Goal: Information Seeking & Learning: Learn about a topic

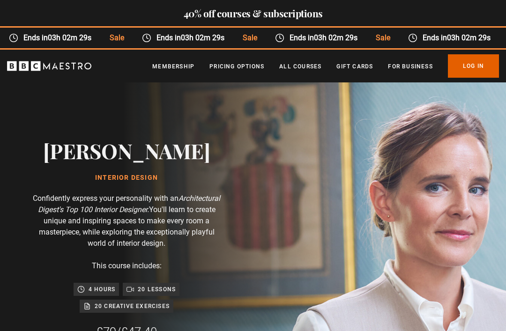
click at [476, 69] on link "Log In" at bounding box center [473, 65] width 51 height 23
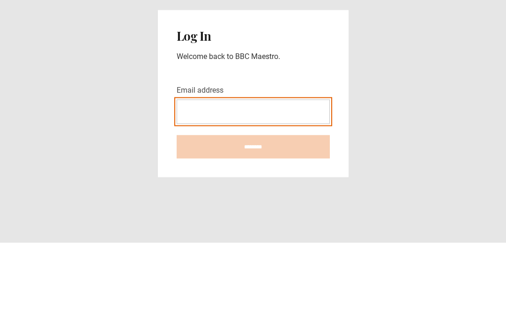
type input "**********"
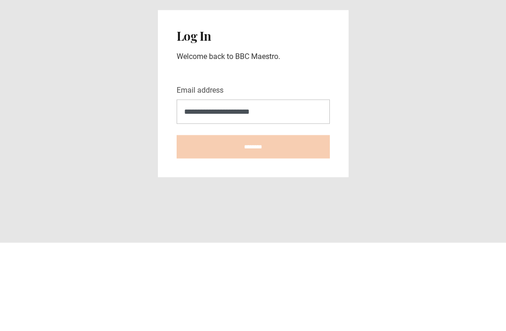
click at [253, 223] on input "********" at bounding box center [252, 234] width 153 height 23
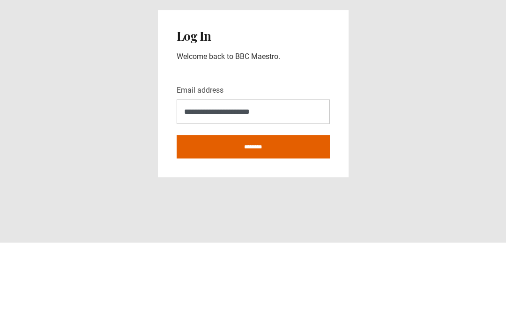
type input "**********"
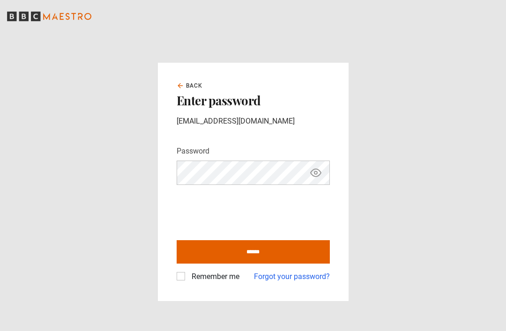
click at [188, 282] on label "Remember me" at bounding box center [213, 276] width 51 height 11
click at [245, 264] on input "******" at bounding box center [252, 251] width 153 height 23
type input "**********"
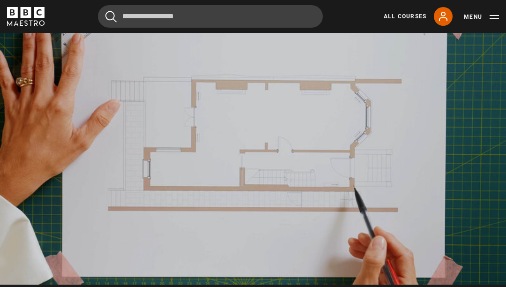
scroll to position [449, 0]
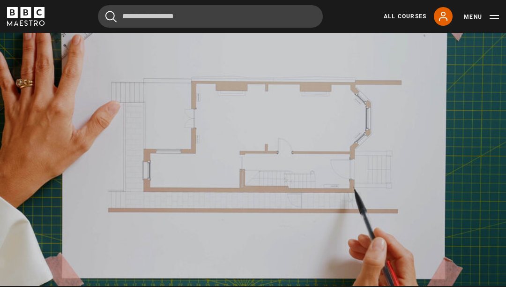
click at [498, 15] on button "Menu" at bounding box center [480, 16] width 35 height 9
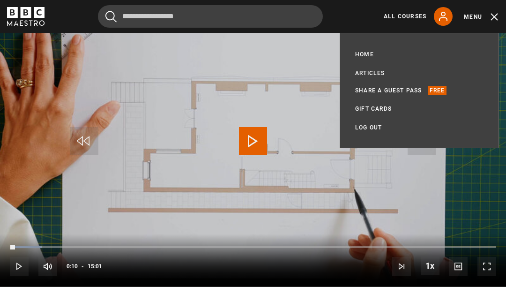
click at [408, 172] on video-js "Video Player is loading. Play Lesson Draw your layout 10s Skip Back 10 seconds …" at bounding box center [253, 143] width 506 height 285
click at [500, 15] on div "Cancel Courses Previous courses Next courses Agatha Christie Writing 12 Related…" at bounding box center [253, 16] width 506 height 22
click at [494, 20] on button "Menu" at bounding box center [480, 16] width 35 height 9
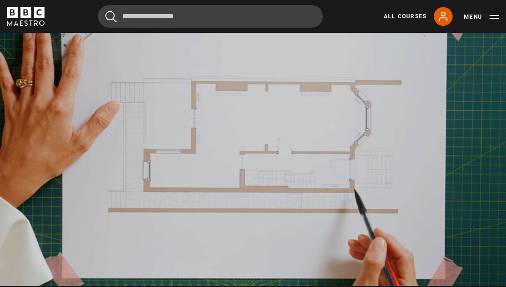
click at [467, 186] on video-js "Video Player is loading. Play Lesson Draw your layout 10s Skip Back 10 seconds …" at bounding box center [253, 143] width 506 height 285
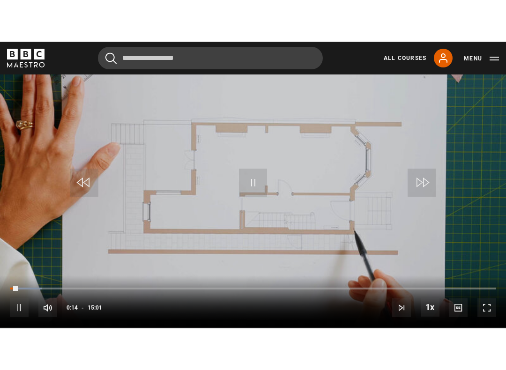
scroll to position [0, 0]
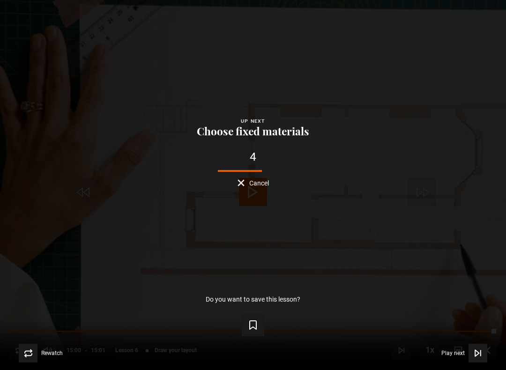
click at [251, 328] on icon "Video Player" at bounding box center [253, 325] width 7 height 8
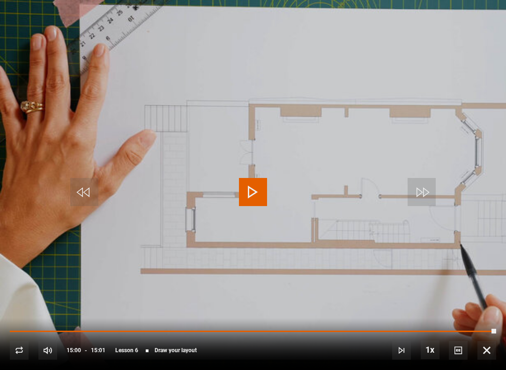
click at [477, 331] on div "10s Skip Back 10 seconds Play 10s Skip Forward 10 seconds Loaded : 99.87% Repla…" at bounding box center [253, 344] width 506 height 52
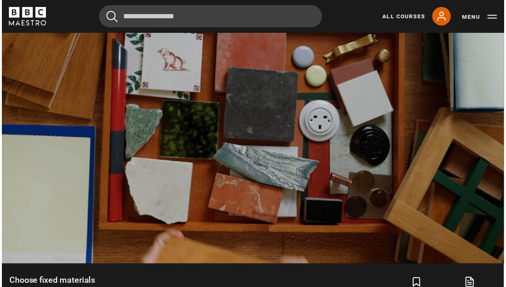
scroll to position [449, 0]
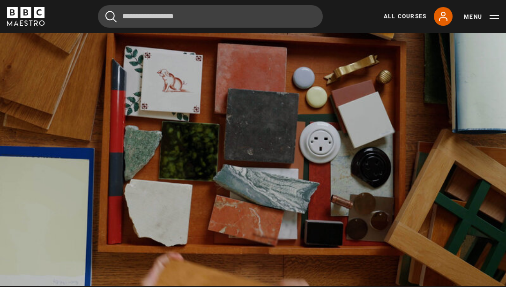
click at [485, 104] on video-js "Video Player is loading. Play Lesson Choose fixed materials 10s Skip Back 10 se…" at bounding box center [253, 143] width 506 height 285
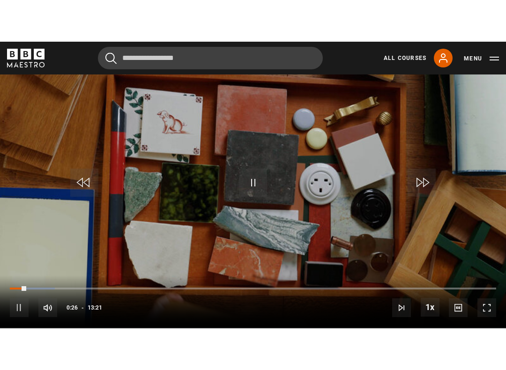
scroll to position [0, 0]
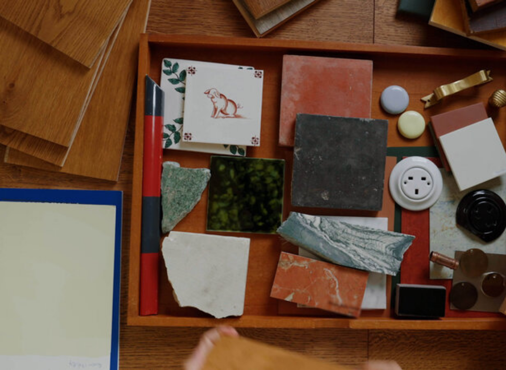
click at [2, 234] on video-js "Video Player is loading. Play Lesson Choose fixed materials 10s Skip Back 10 se…" at bounding box center [253, 185] width 506 height 370
click at [360, 206] on video-js "Video Player is loading. Play Lesson Choose fixed materials 10s Skip Back 10 se…" at bounding box center [253, 185] width 506 height 370
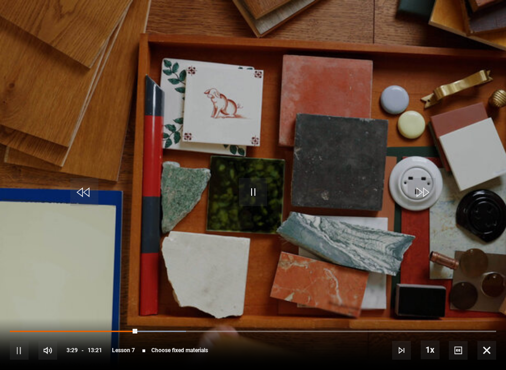
click at [146, 331] on div "Progress Bar" at bounding box center [159, 332] width 51 height 2
click at [406, 215] on video-js "Video Player is loading. Play Lesson Choose fixed materials 10s Skip Back 10 se…" at bounding box center [253, 185] width 506 height 370
click at [361, 259] on video-js "Video Player is loading. Play Lesson Choose fixed materials 10s Skip Back 10 se…" at bounding box center [253, 185] width 506 height 370
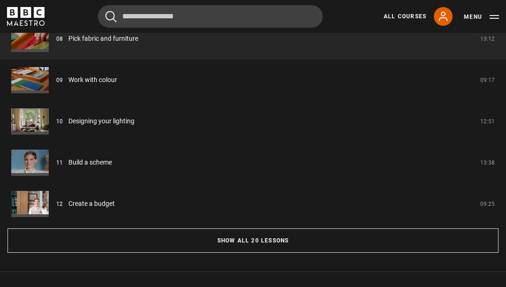
scroll to position [807, 0]
click at [417, 238] on button "Show all 20 lessons" at bounding box center [252, 240] width 491 height 24
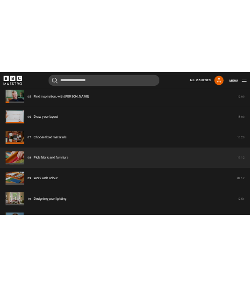
scroll to position [806, 0]
